Goal: Find specific page/section: Find specific page/section

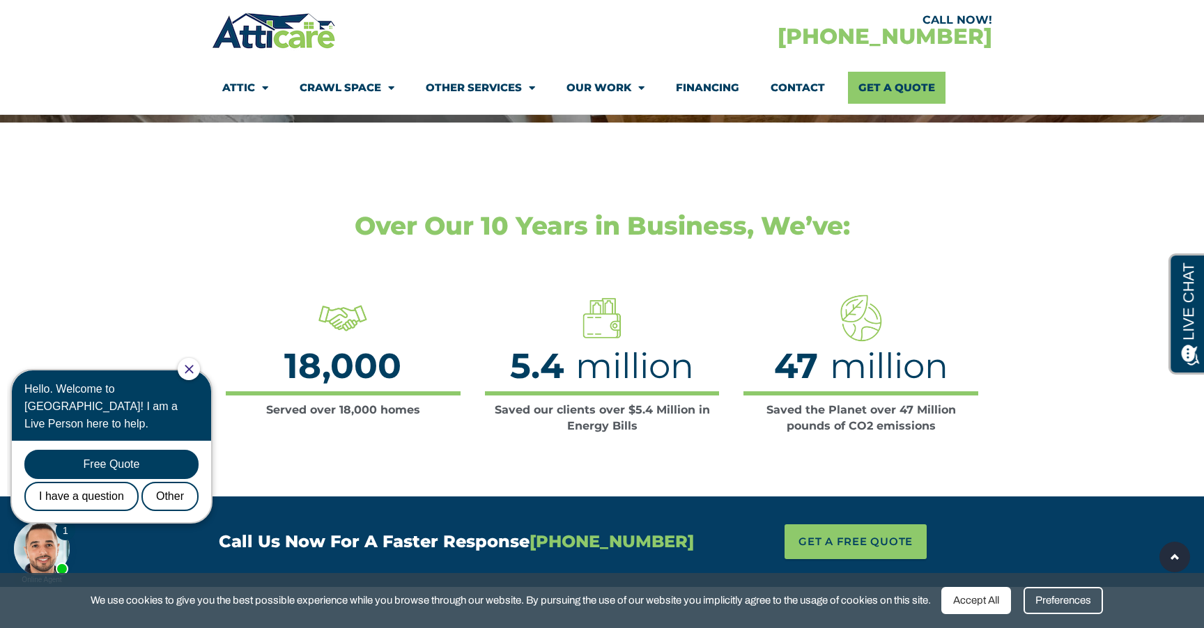
scroll to position [1799, 0]
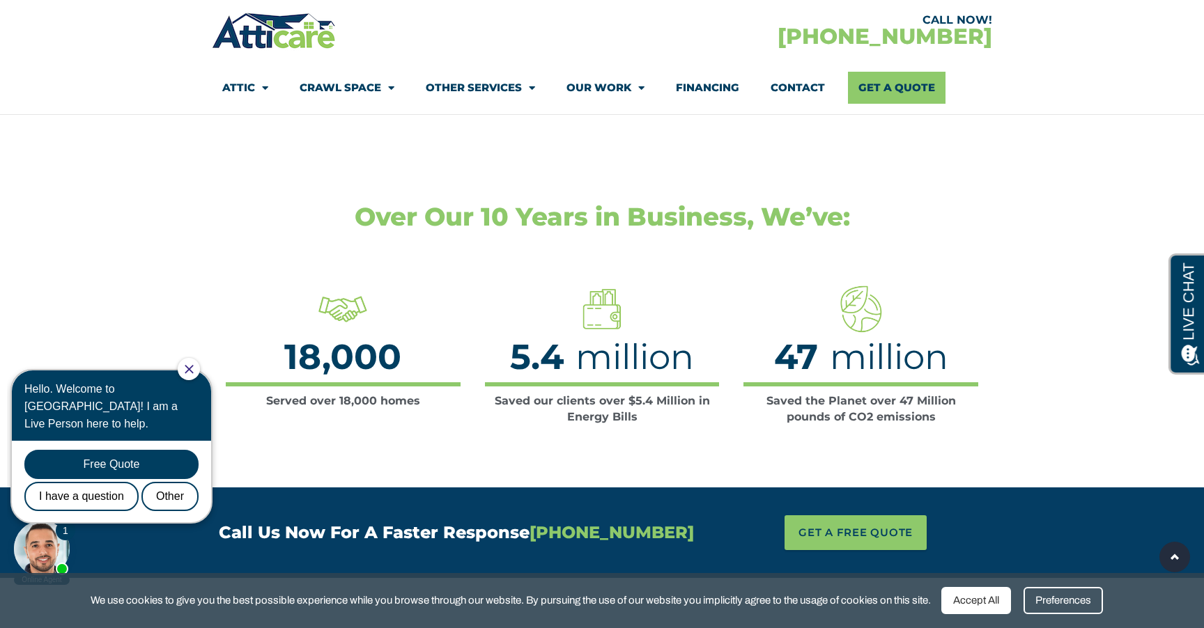
click at [194, 372] on icon "Close Chat" at bounding box center [189, 369] width 9 height 9
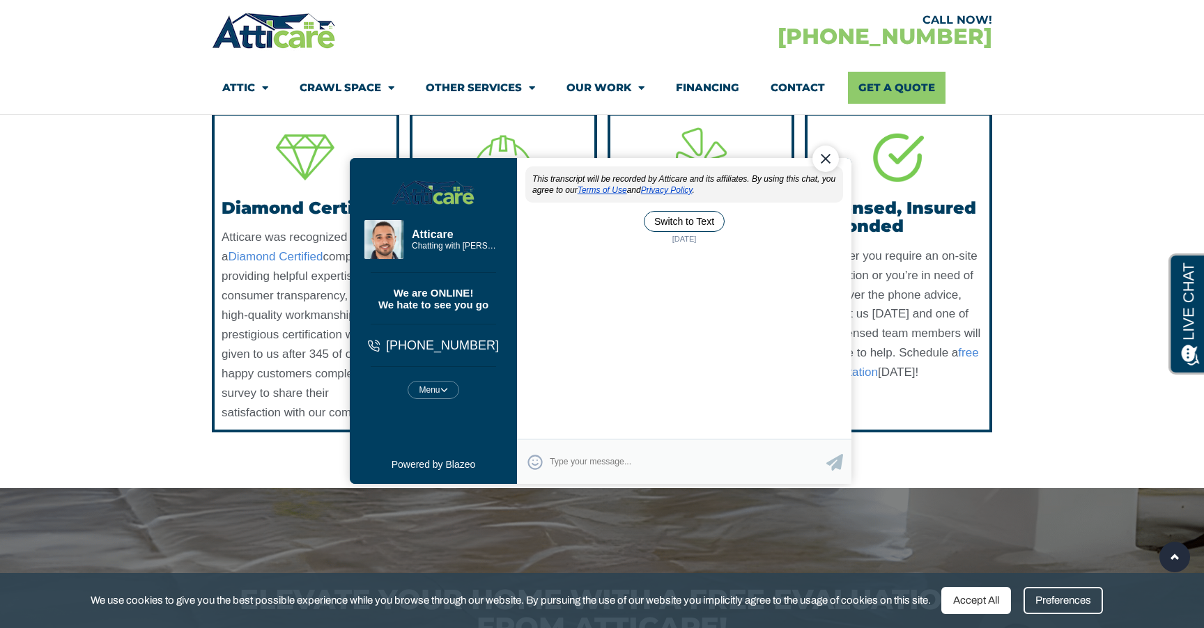
scroll to position [0, 0]
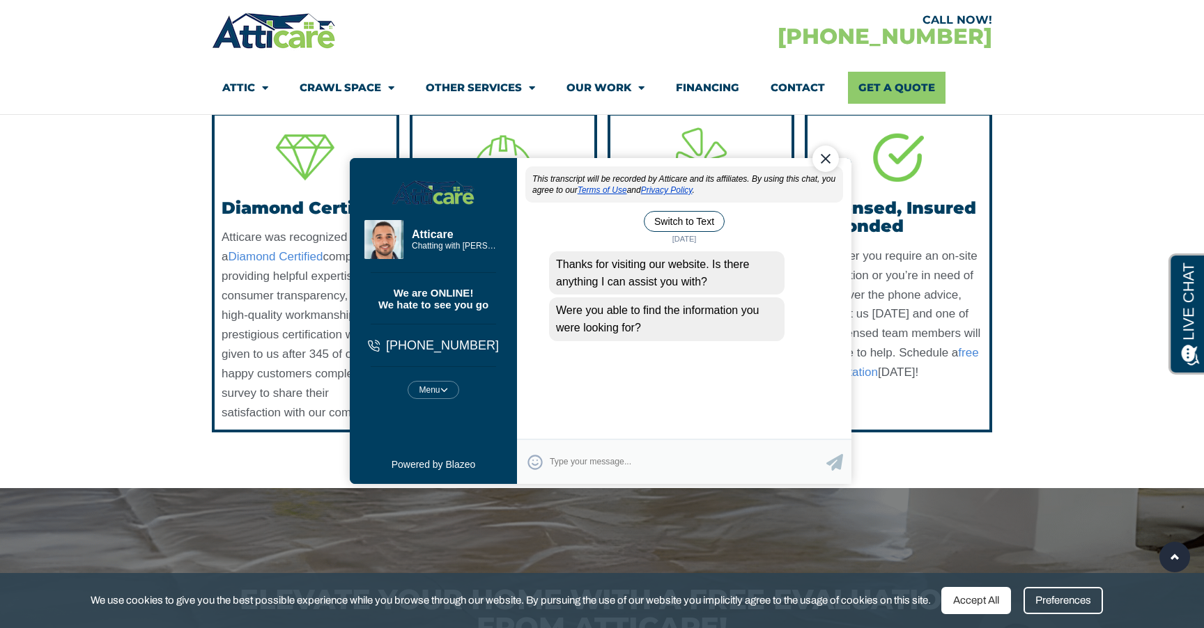
click at [829, 161] on div "Close Chat" at bounding box center [825, 159] width 26 height 26
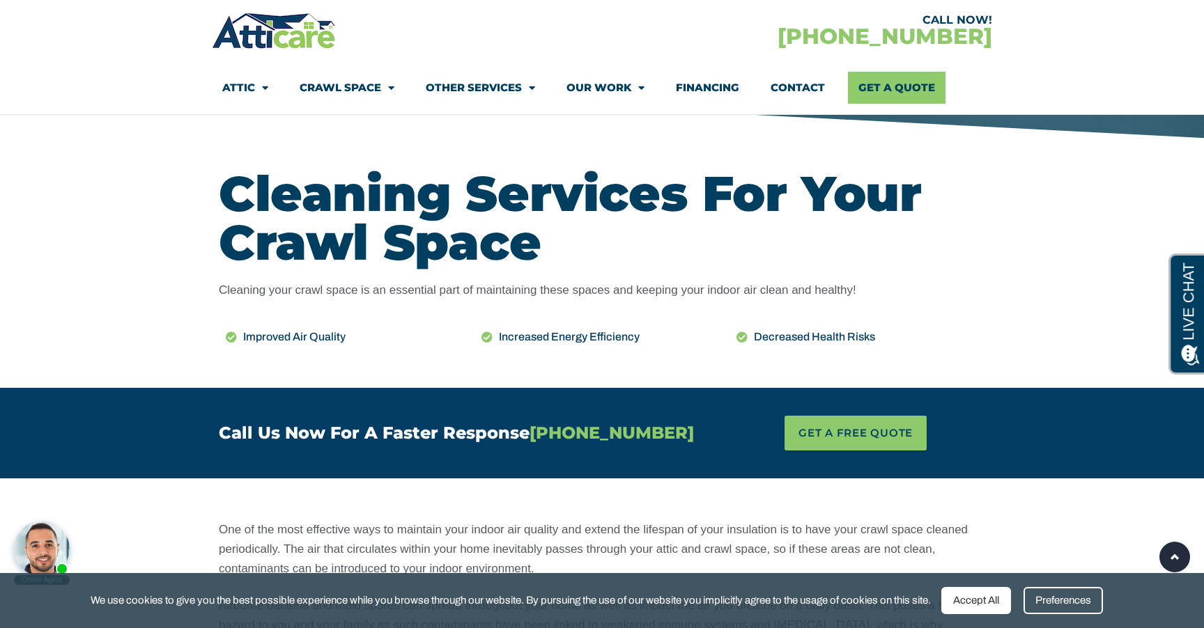
scroll to position [169, 0]
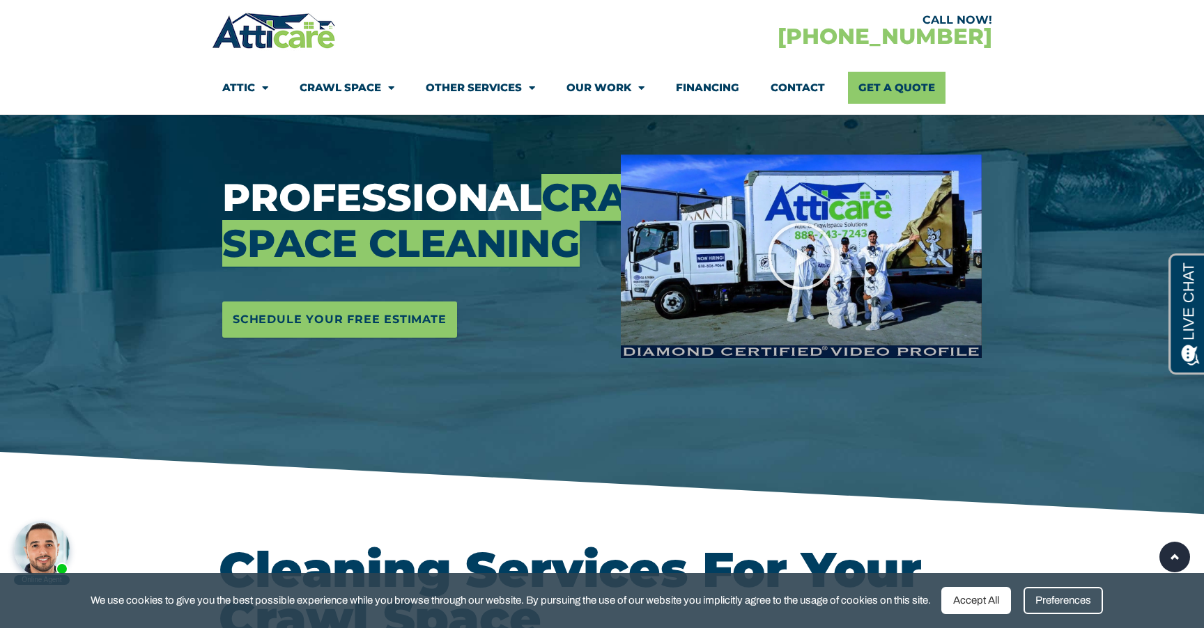
click at [364, 86] on link "Crawl Space" at bounding box center [346, 88] width 95 height 32
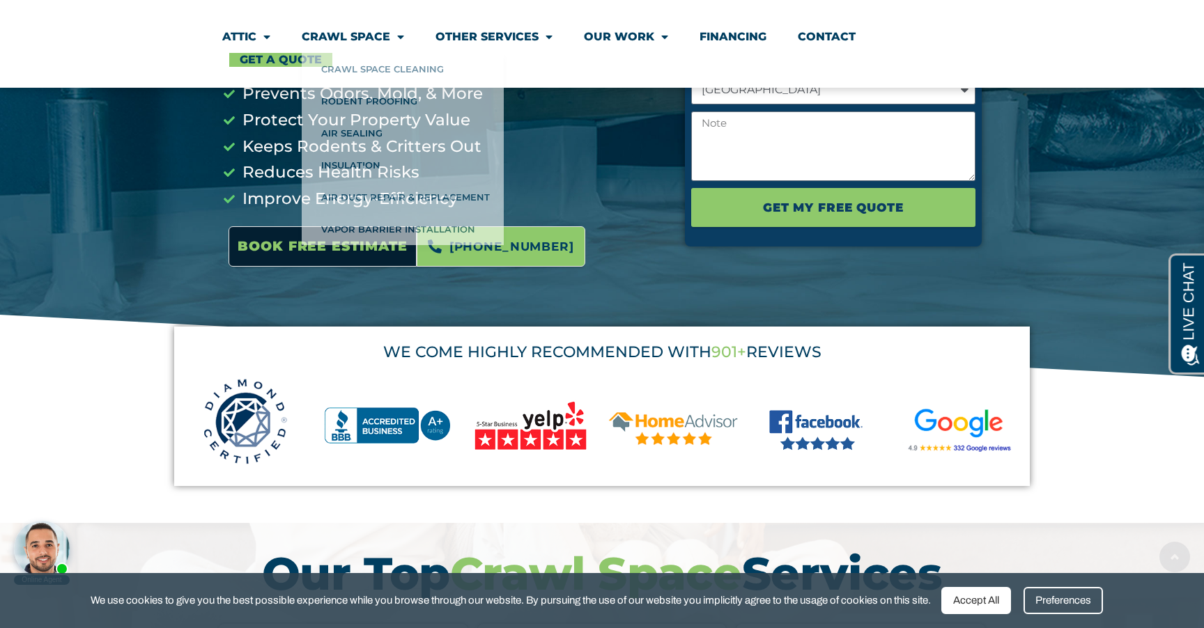
scroll to position [460, 0]
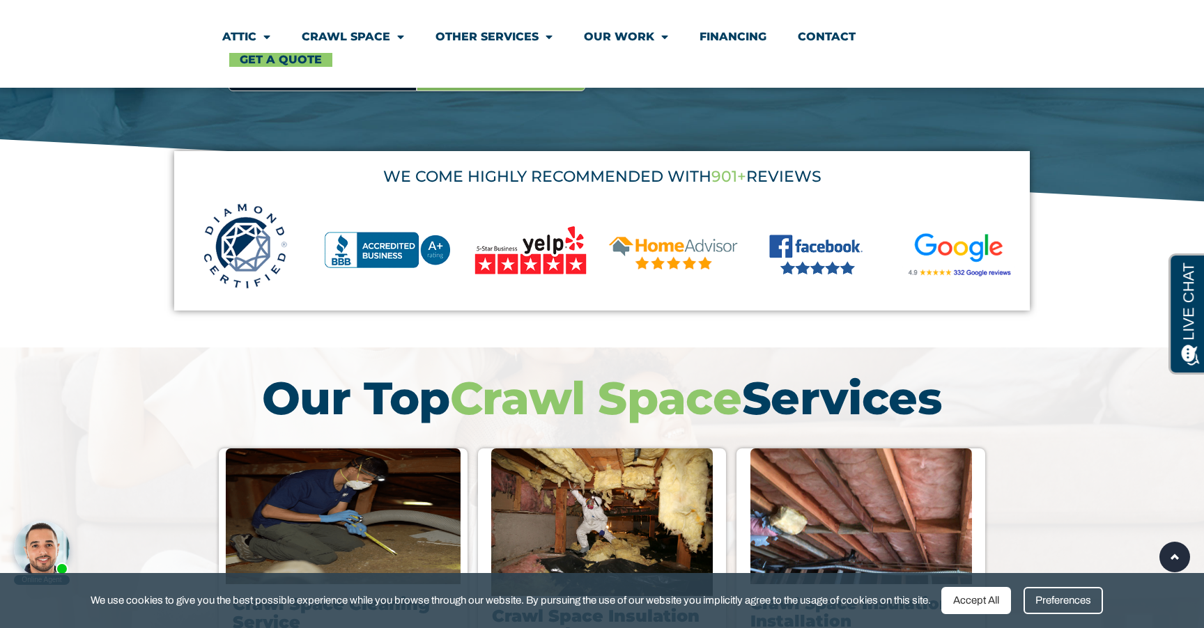
click at [238, 250] on img at bounding box center [245, 246] width 143 height 87
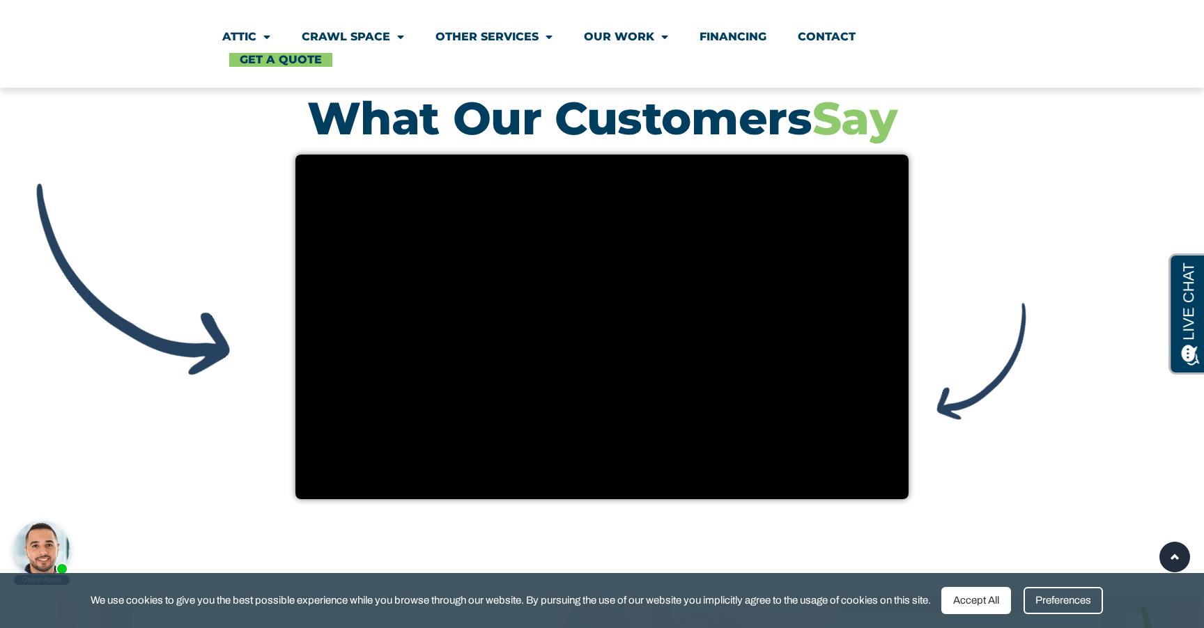
scroll to position [2217, 0]
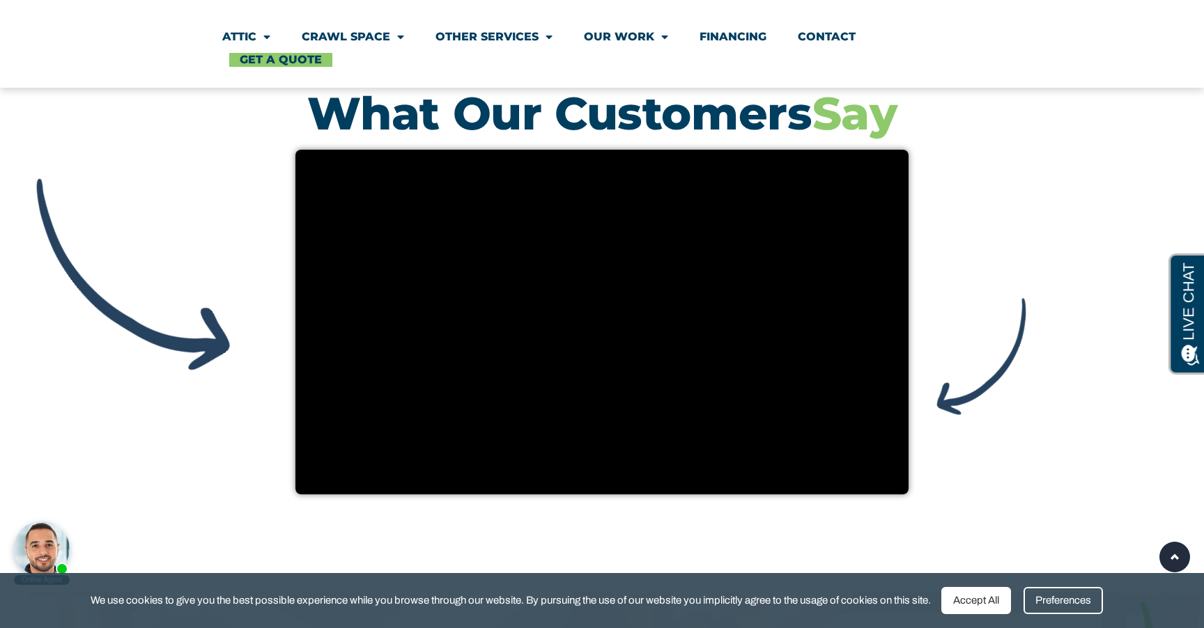
click at [843, 481] on div at bounding box center [1169, 464] width 780 height 93
click at [850, 481] on div at bounding box center [1169, 464] width 780 height 93
click at [847, 483] on div at bounding box center [1169, 464] width 780 height 93
